Goal: Task Accomplishment & Management: Manage account settings

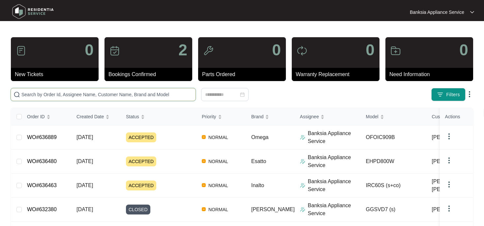
click at [55, 96] on input "text" at bounding box center [107, 94] width 172 height 7
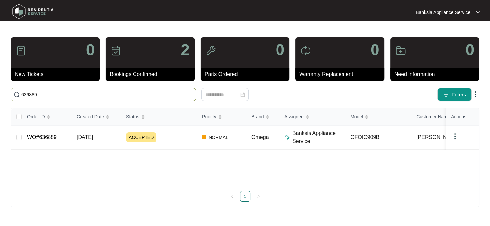
type input "636889"
click at [146, 137] on span "ACCEPTED" at bounding box center [141, 138] width 30 height 10
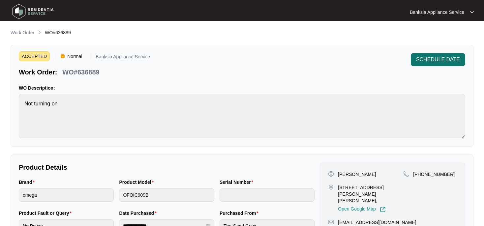
click at [455, 61] on span "SCHEDULE DATE" at bounding box center [438, 60] width 44 height 8
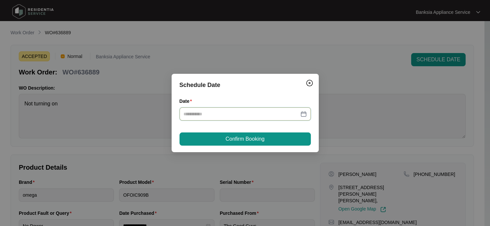
click at [214, 116] on input "Date" at bounding box center [240, 114] width 115 height 7
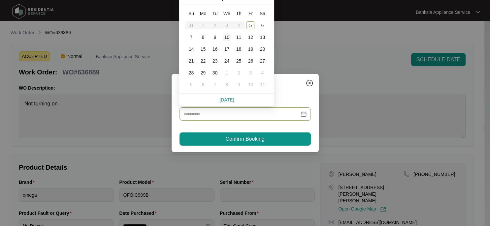
type input "**********"
click at [227, 38] on div "10" at bounding box center [227, 37] width 8 height 8
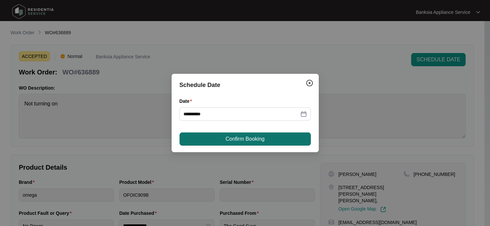
click at [247, 141] on span "Confirm Booking" at bounding box center [244, 139] width 39 height 8
